Goal: Information Seeking & Learning: Learn about a topic

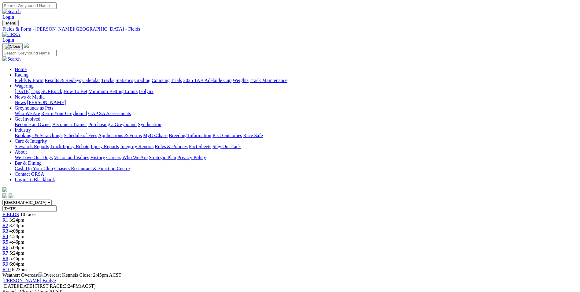
click at [8, 228] on link "R3" at bounding box center [5, 230] width 6 height 5
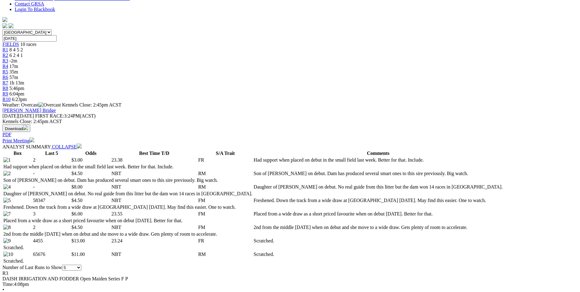
scroll to position [245, 0]
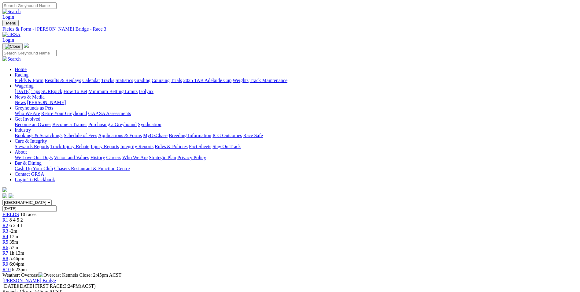
click at [8, 234] on span "R4" at bounding box center [5, 236] width 6 height 5
click at [23, 228] on span "2 5 7 1" at bounding box center [15, 230] width 13 height 5
click at [263, 234] on div "R4 0m" at bounding box center [289, 237] width 575 height 6
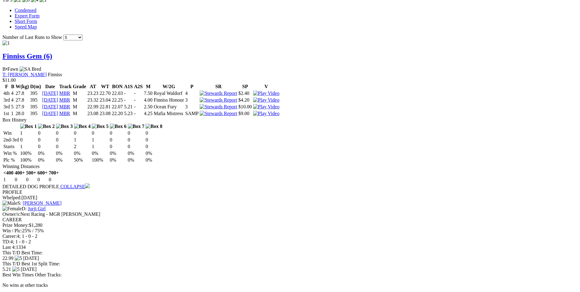
scroll to position [551, 0]
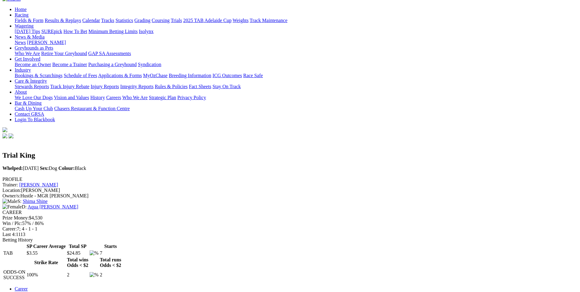
scroll to position [61, 0]
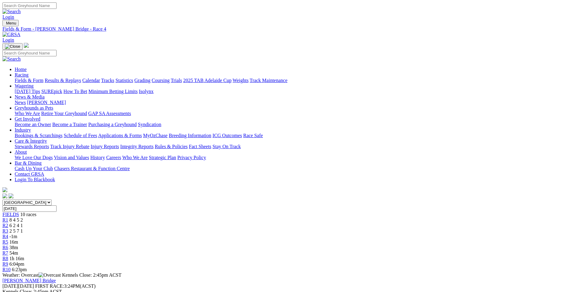
click at [8, 239] on span "R5" at bounding box center [5, 241] width 6 height 5
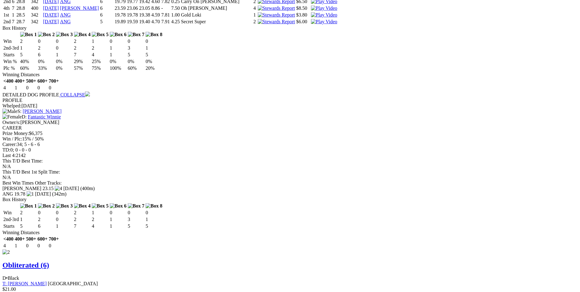
scroll to position [642, 0]
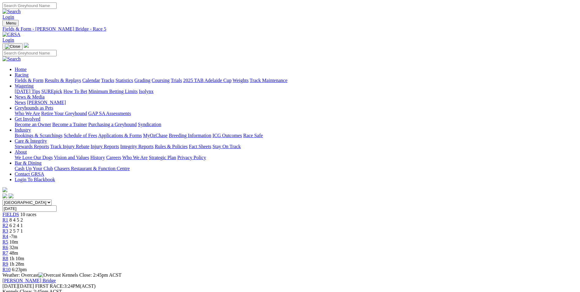
click at [325, 245] on div "R6 32m" at bounding box center [289, 248] width 575 height 6
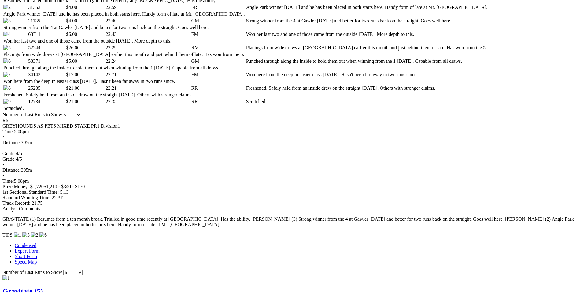
scroll to position [336, 0]
